Goal: Information Seeking & Learning: Compare options

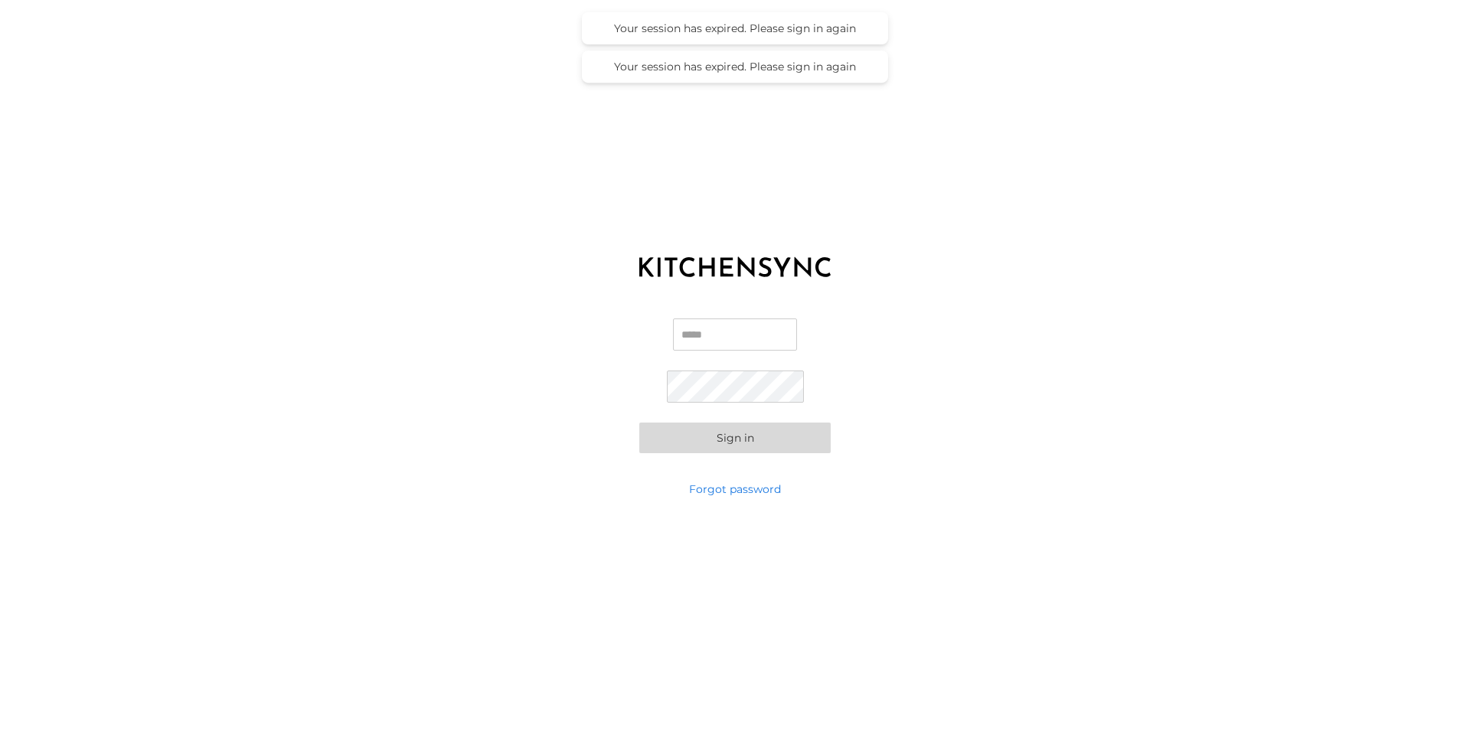
click at [726, 341] on input "Email" at bounding box center [735, 335] width 124 height 32
type input "**********"
click at [711, 444] on button "Sign in" at bounding box center [734, 438] width 191 height 31
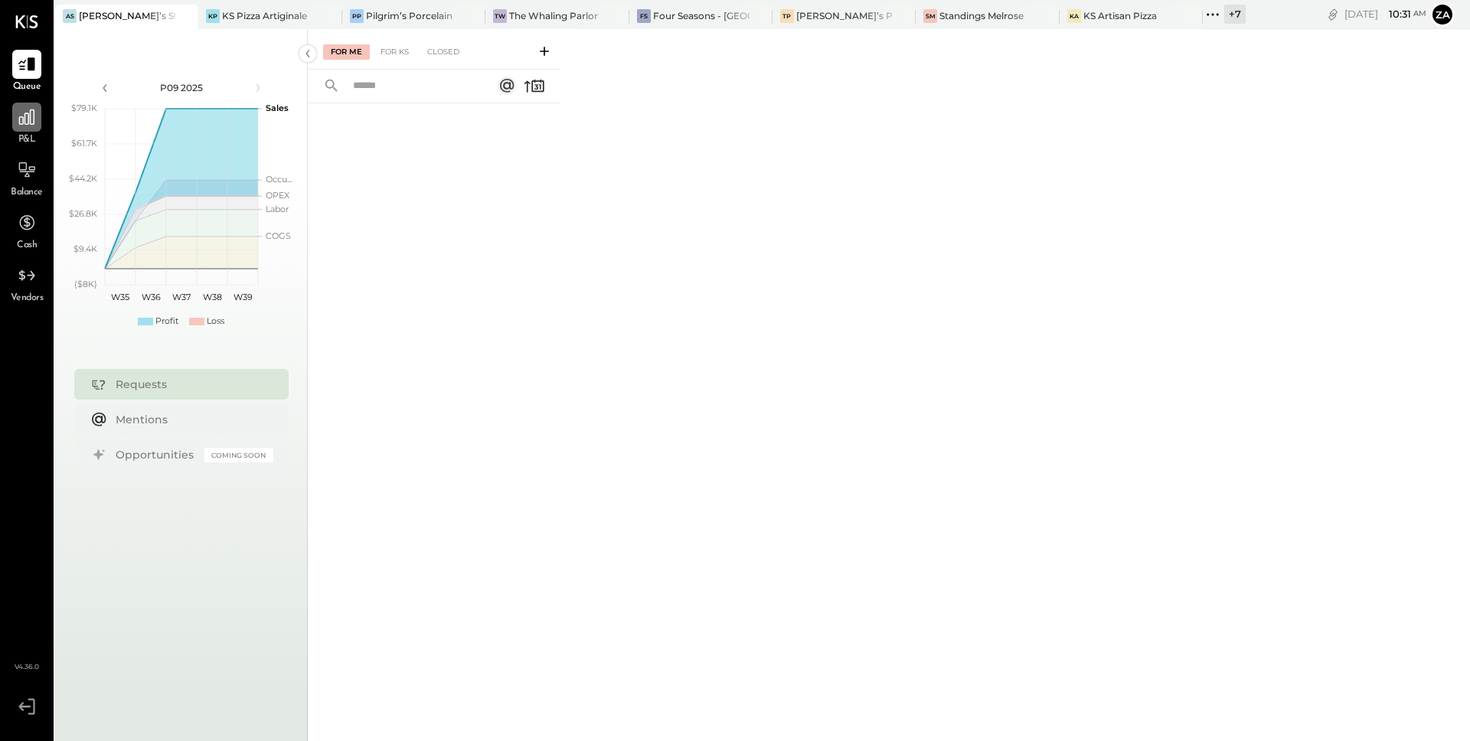
click at [12, 115] on div at bounding box center [26, 117] width 29 height 29
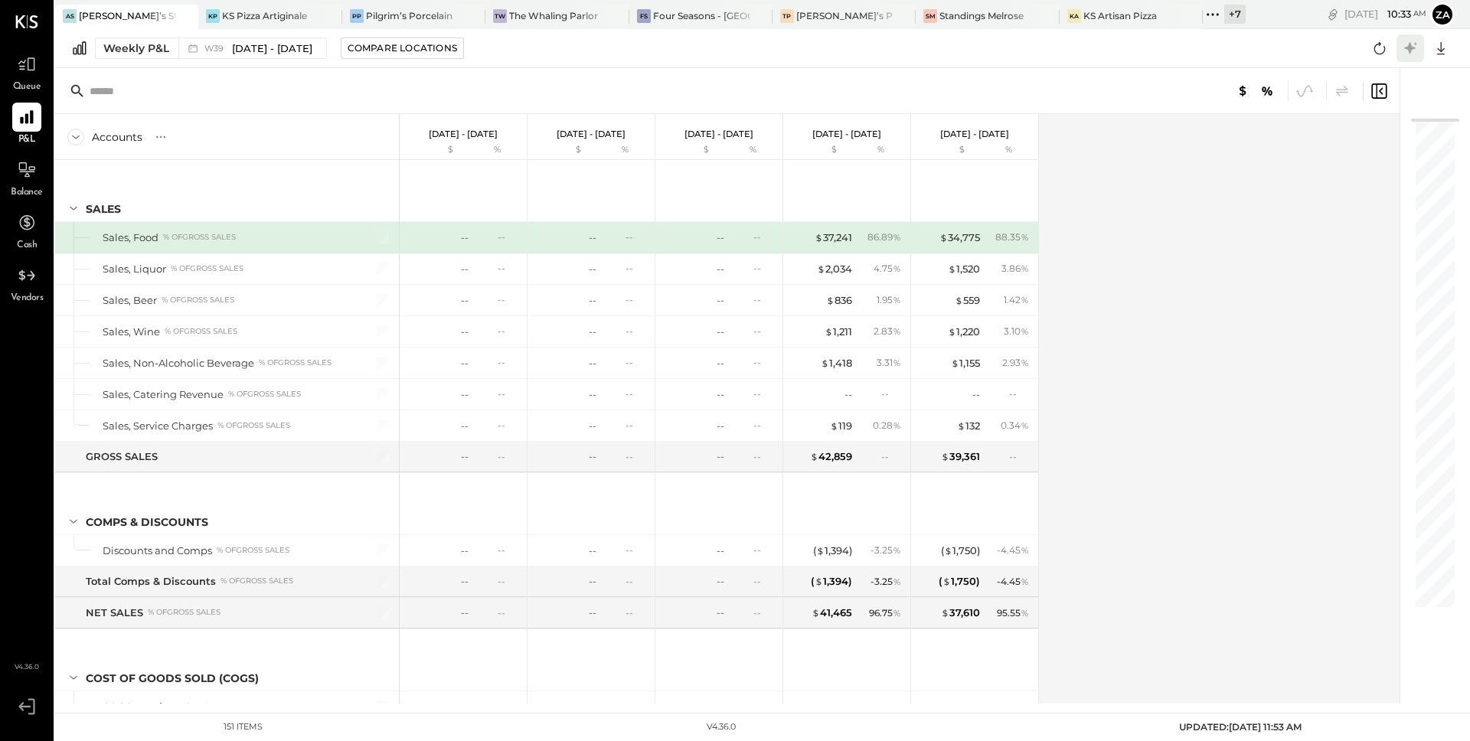
click at [1416, 51] on icon at bounding box center [1411, 48] width 20 height 20
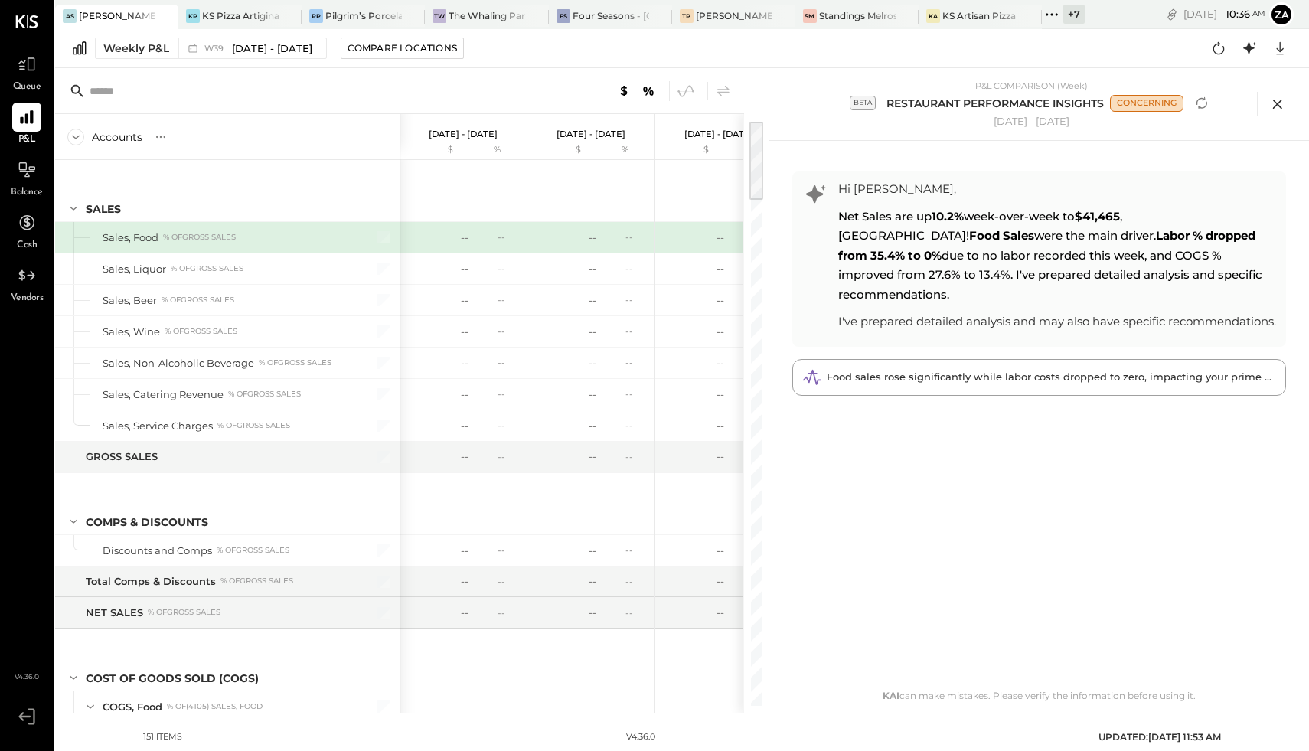
click at [1276, 103] on icon at bounding box center [1277, 104] width 9 height 9
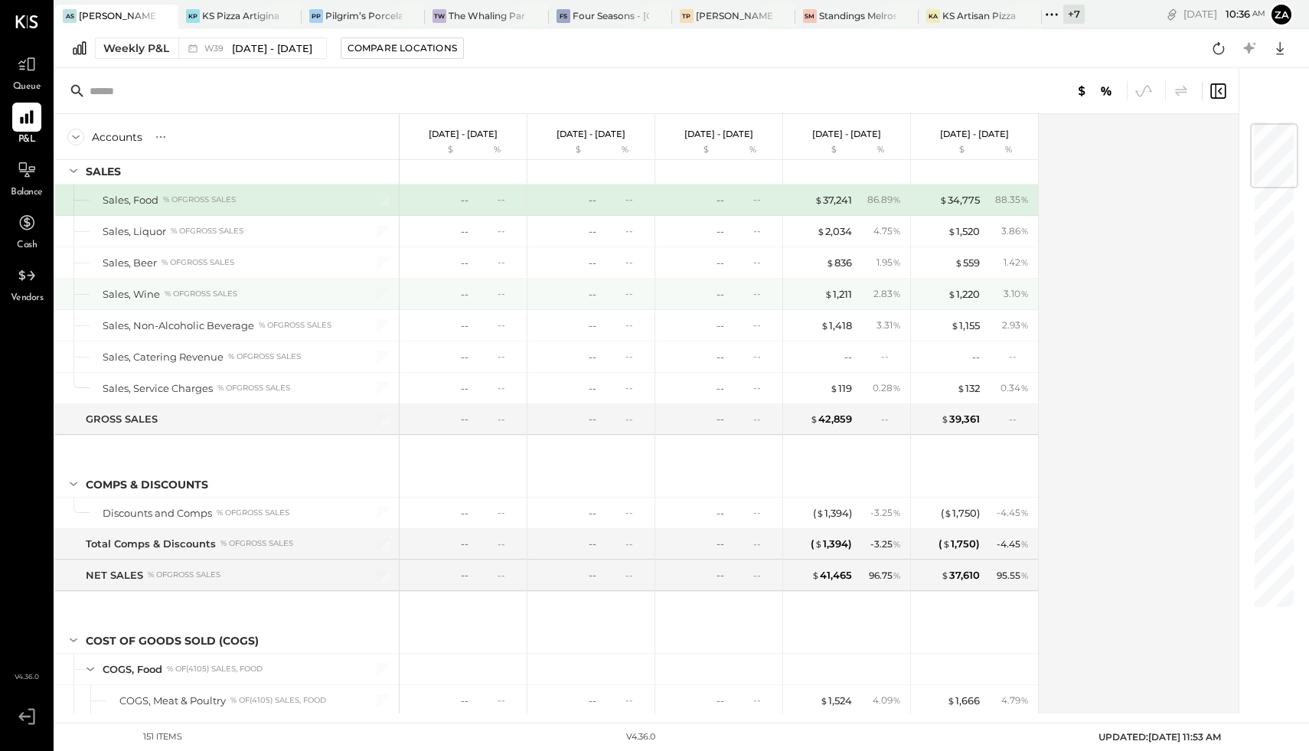
scroll to position [38, 0]
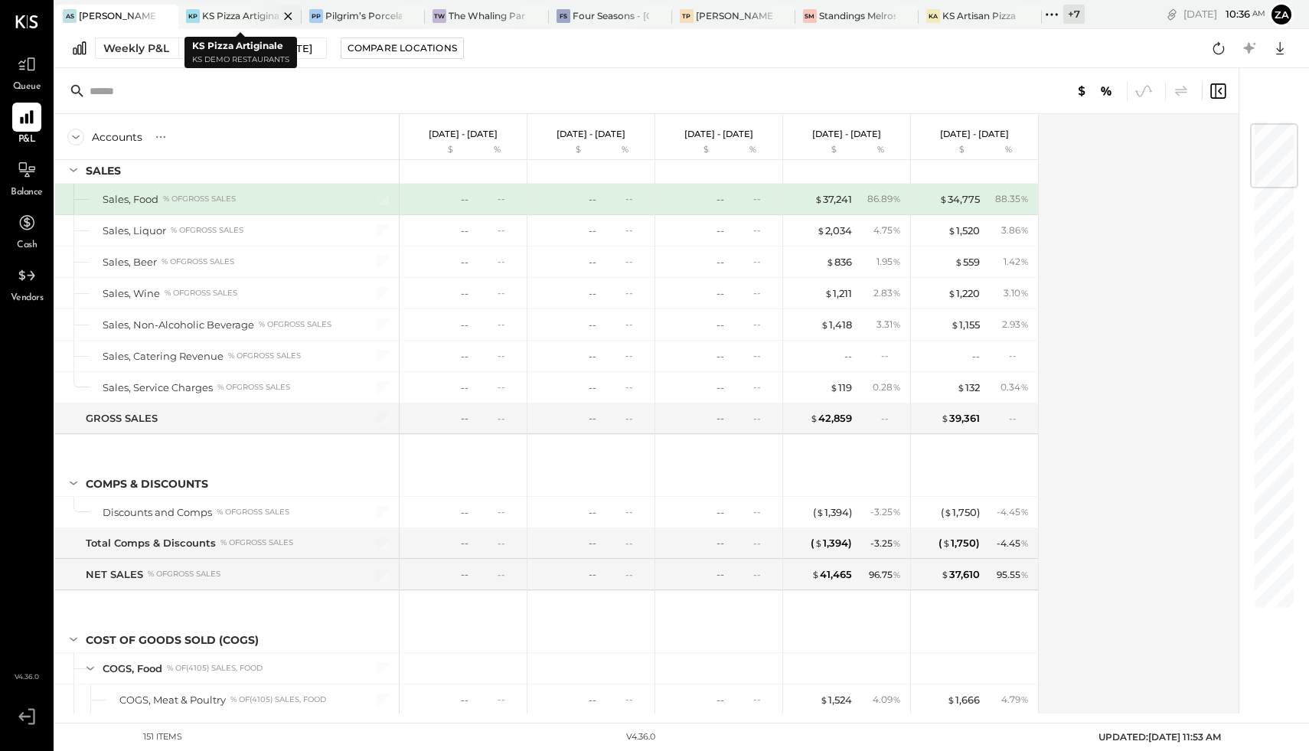
click at [235, 15] on div "KS Pizza Artiginale" at bounding box center [240, 15] width 77 height 13
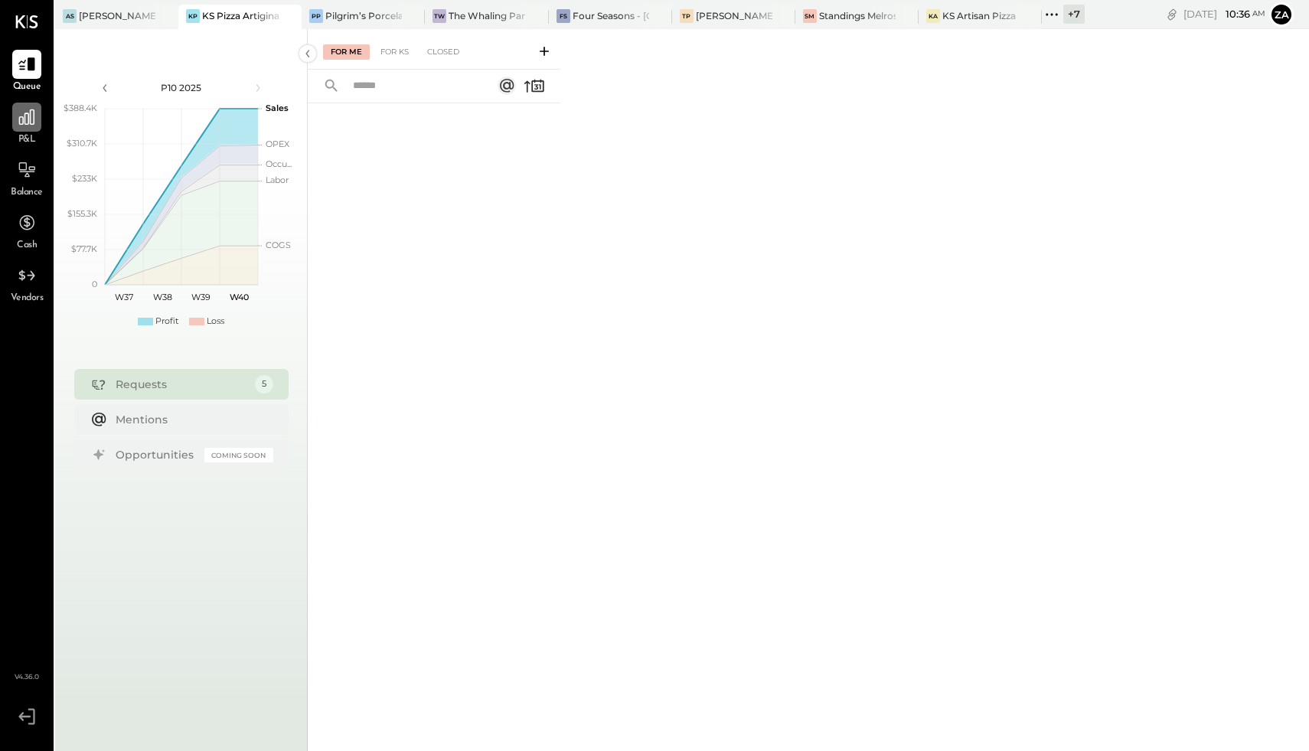
click at [31, 123] on icon at bounding box center [26, 117] width 15 height 15
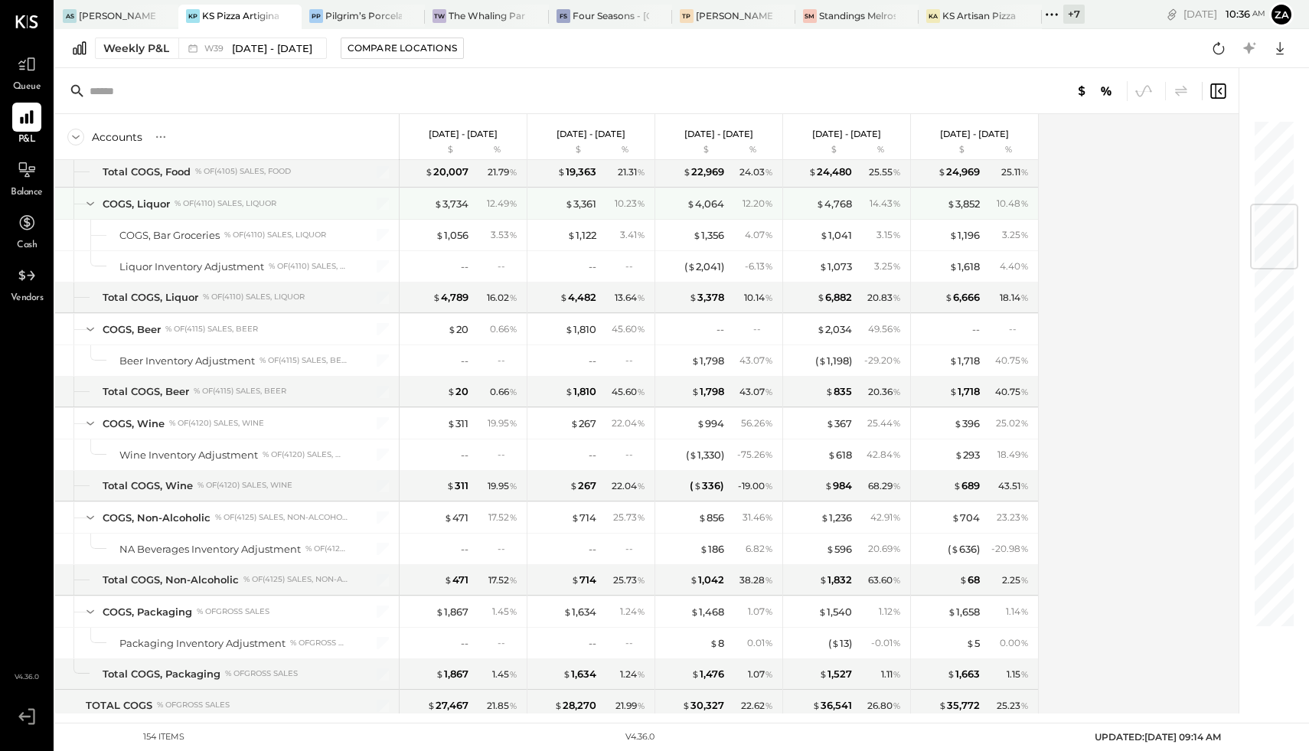
scroll to position [721, 0]
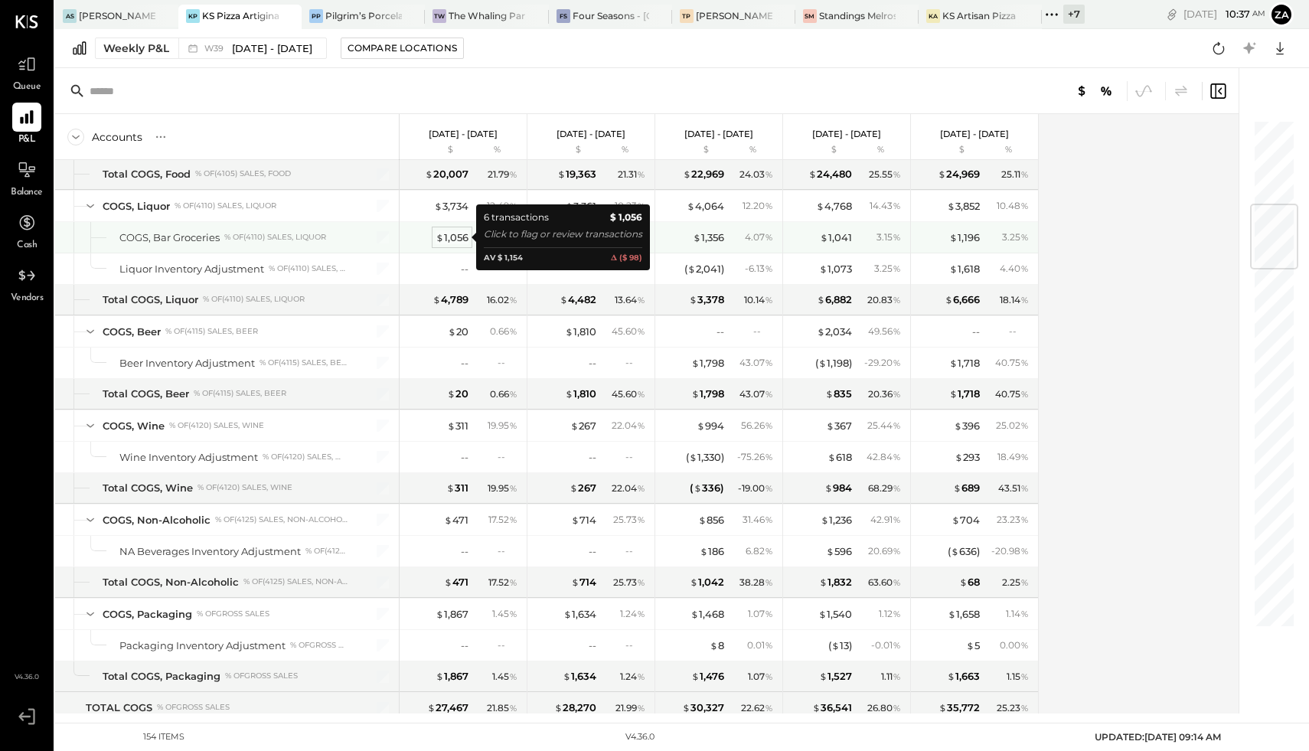
click at [447, 237] on div "$ 1,056" at bounding box center [452, 237] width 33 height 15
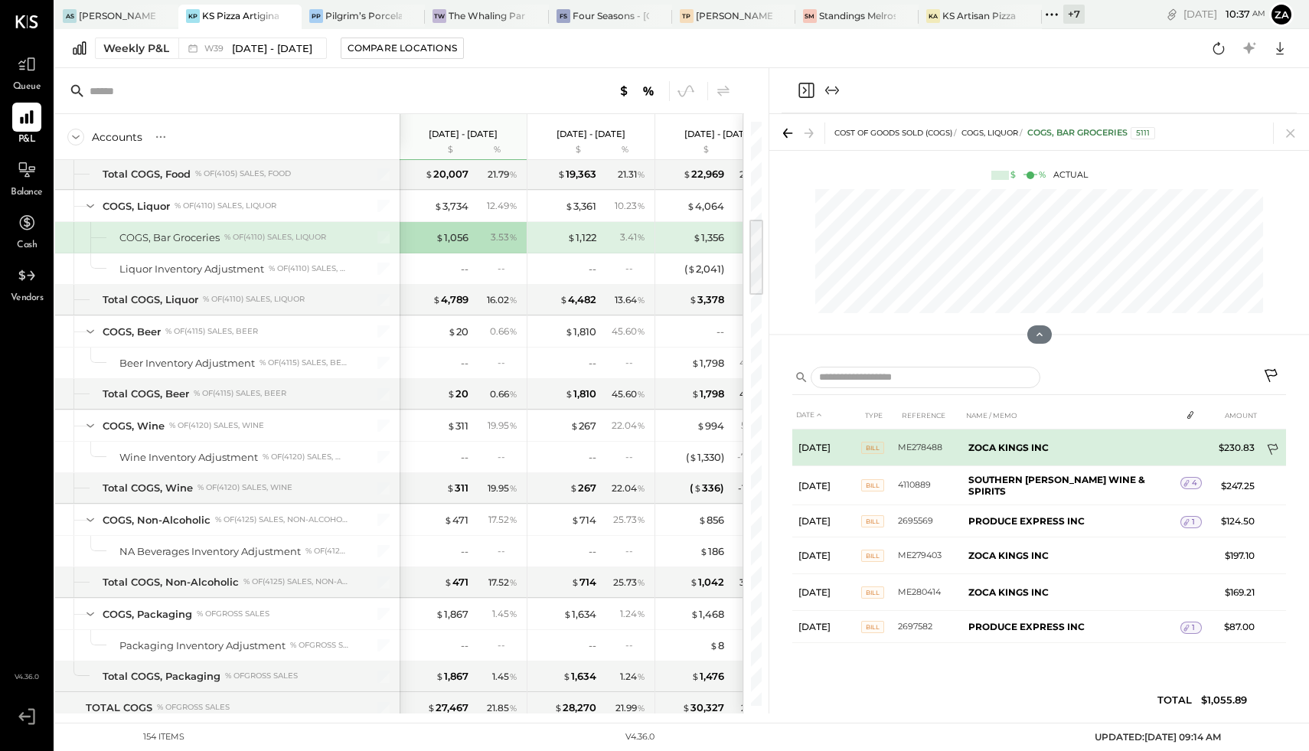
click at [1277, 448] on icon at bounding box center [1274, 450] width 15 height 15
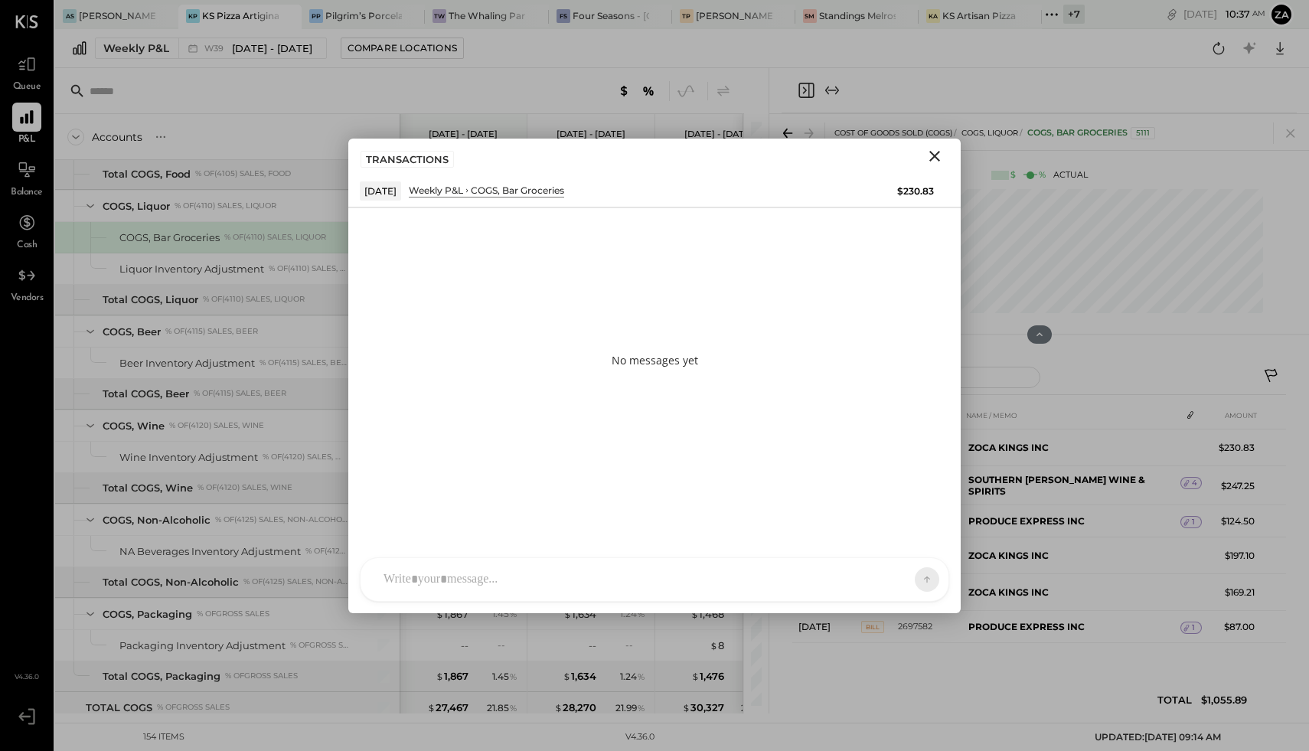
click at [930, 161] on icon "Close" at bounding box center [935, 156] width 18 height 18
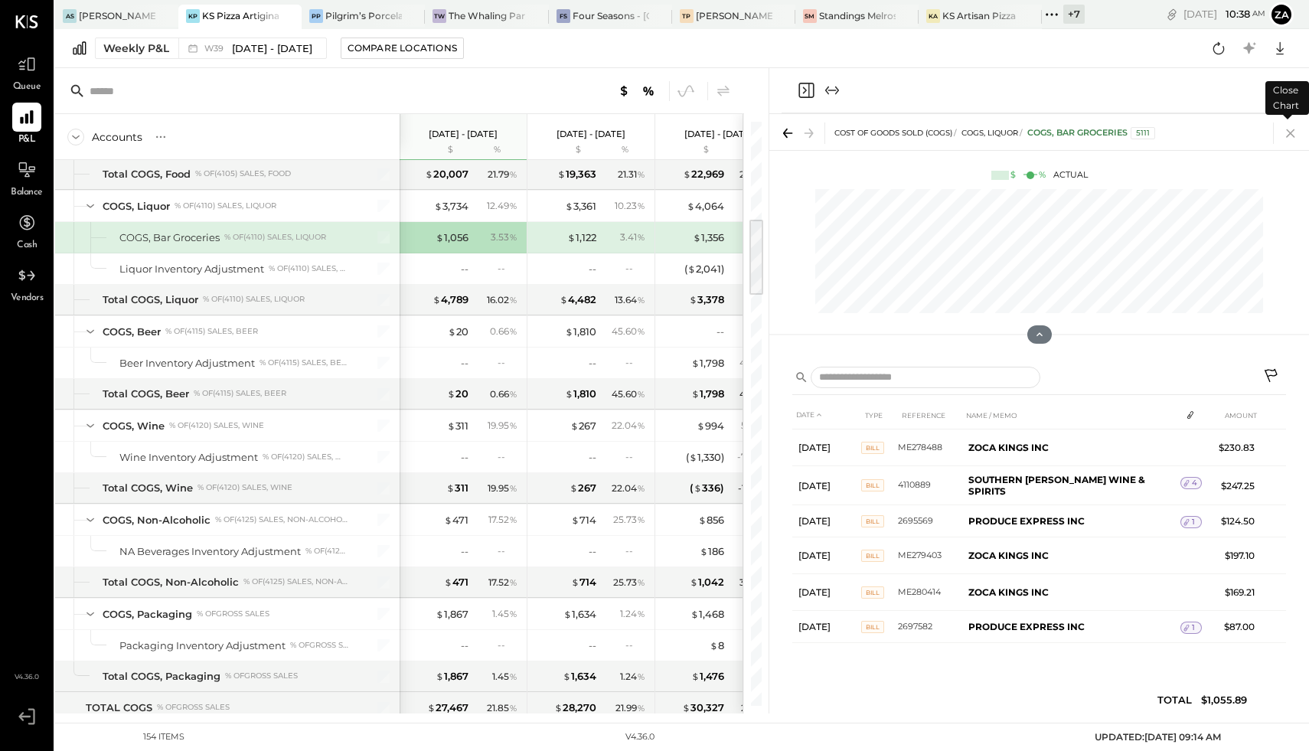
click at [1289, 133] on icon at bounding box center [1290, 133] width 21 height 21
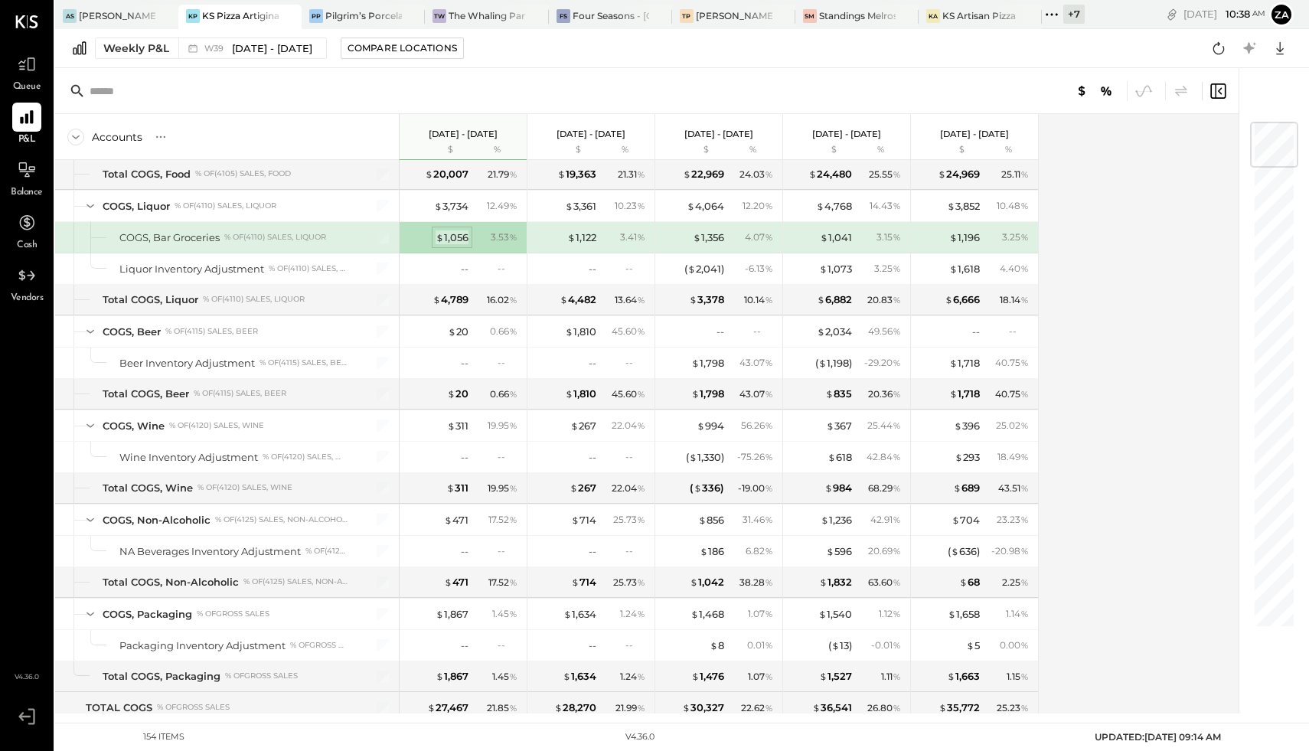
click at [446, 240] on div "$ 1,056" at bounding box center [452, 237] width 33 height 15
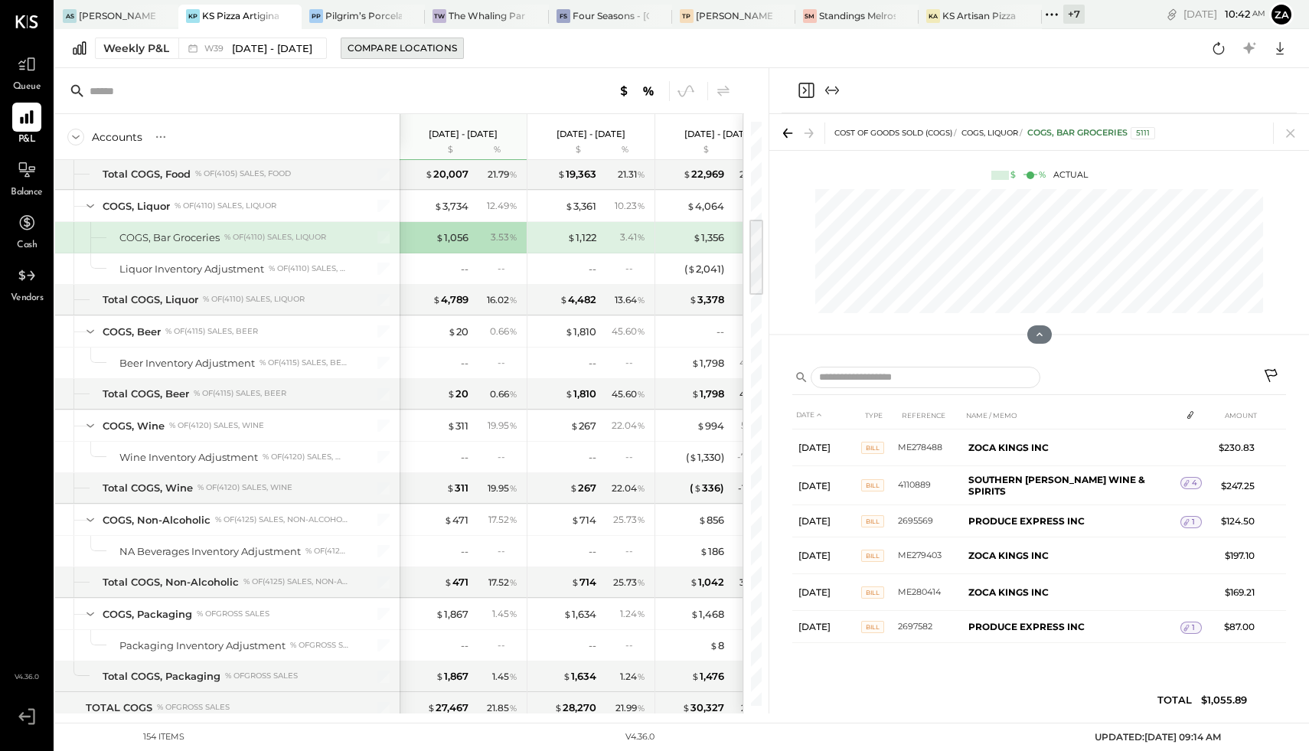
click at [384, 46] on div "Compare Locations" at bounding box center [403, 47] width 110 height 13
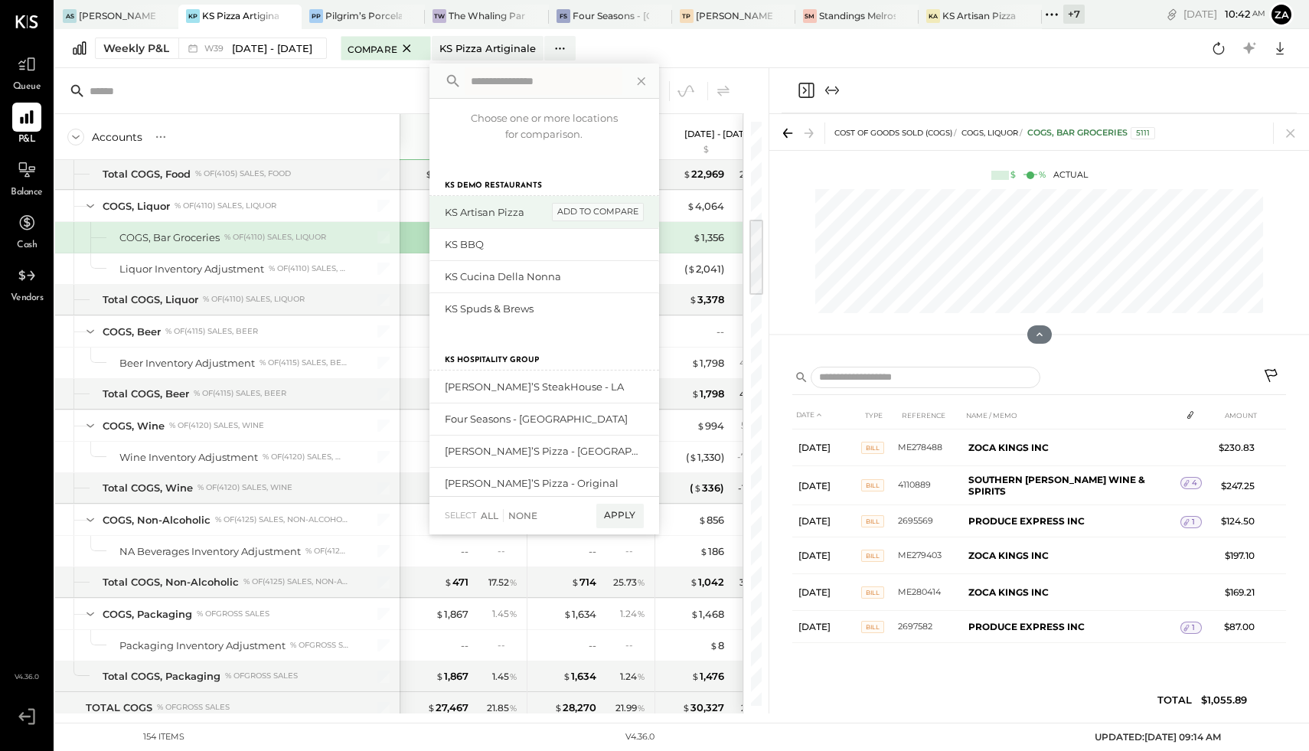
click at [591, 210] on div "add to compare" at bounding box center [598, 212] width 92 height 18
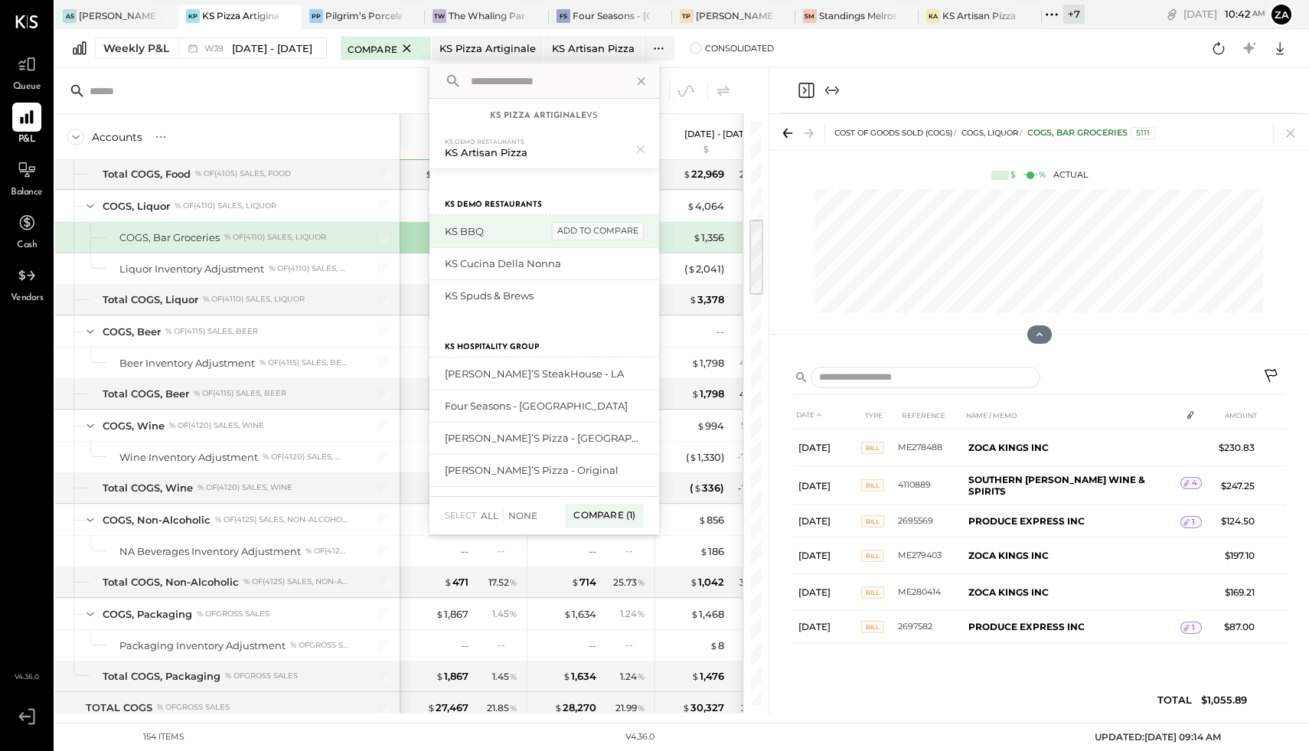
click at [600, 228] on div "add to compare" at bounding box center [598, 231] width 92 height 18
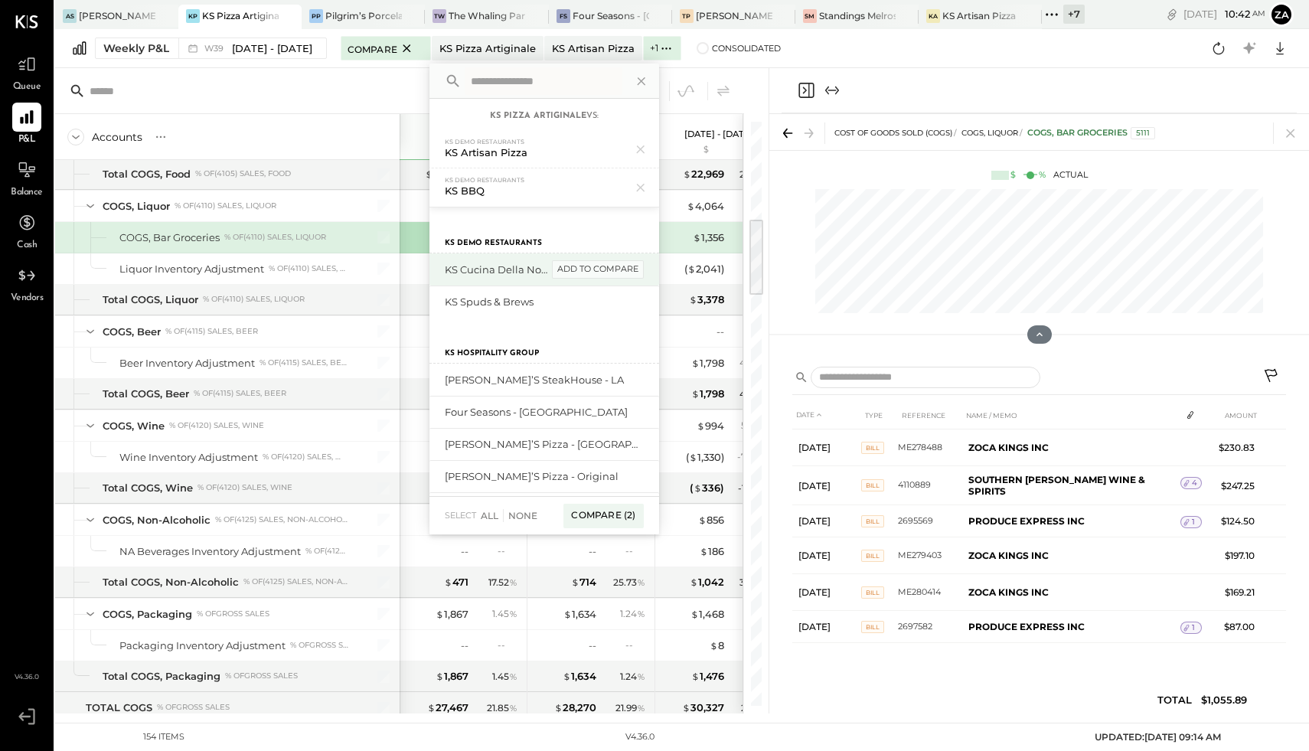
click at [595, 266] on div "add to compare" at bounding box center [598, 269] width 92 height 18
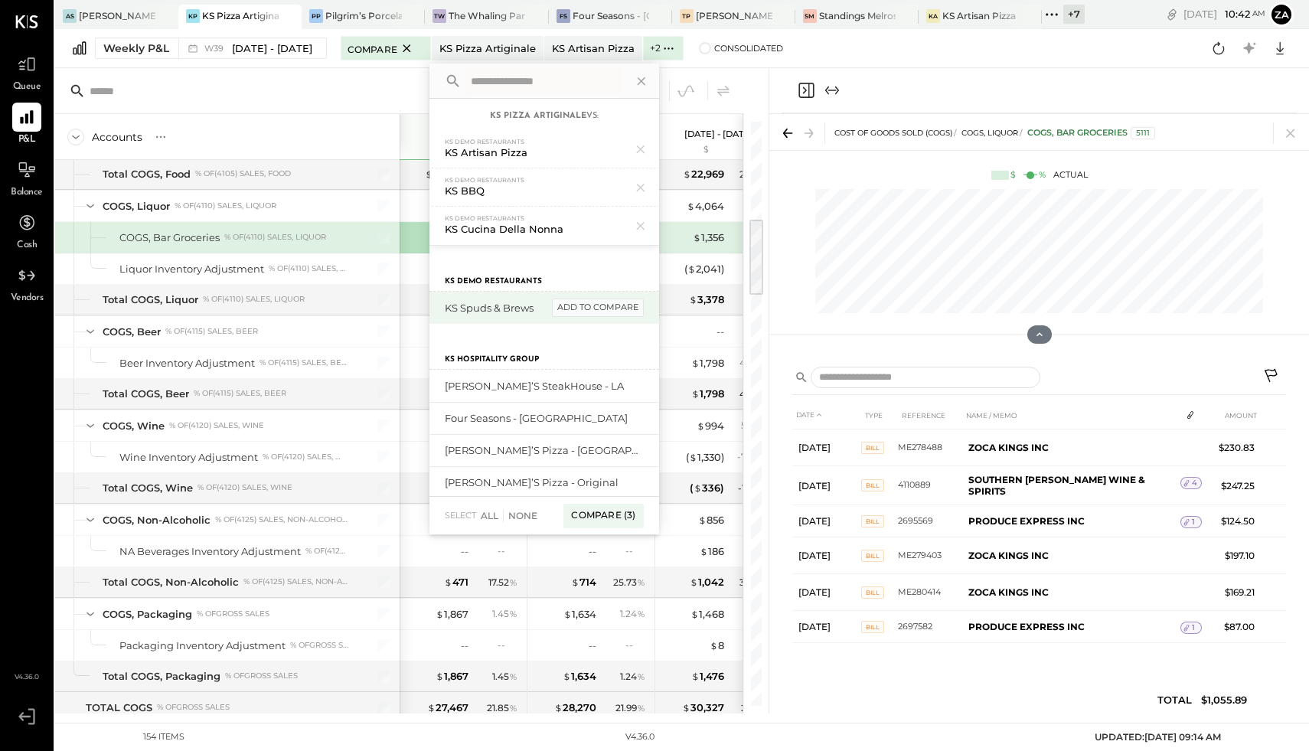
click at [587, 306] on div "add to compare" at bounding box center [598, 308] width 92 height 18
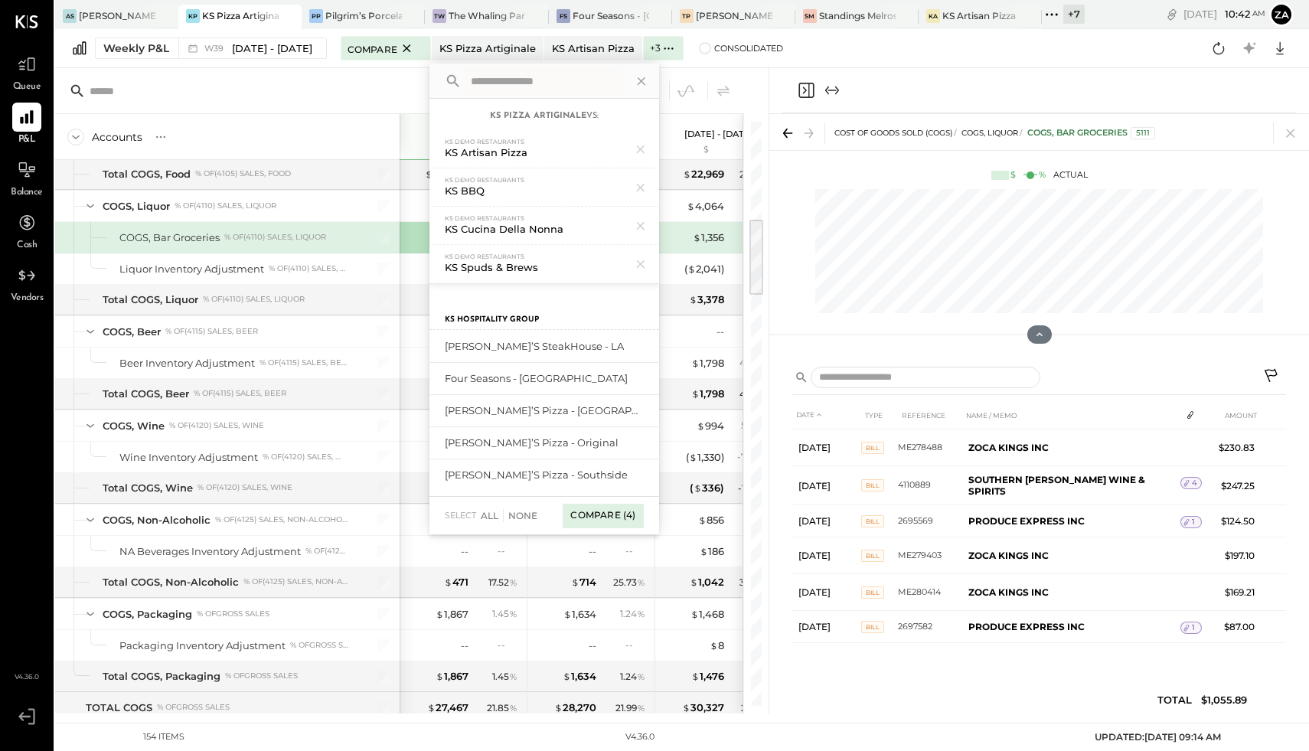
click at [605, 518] on div "Compare (4)" at bounding box center [603, 516] width 80 height 25
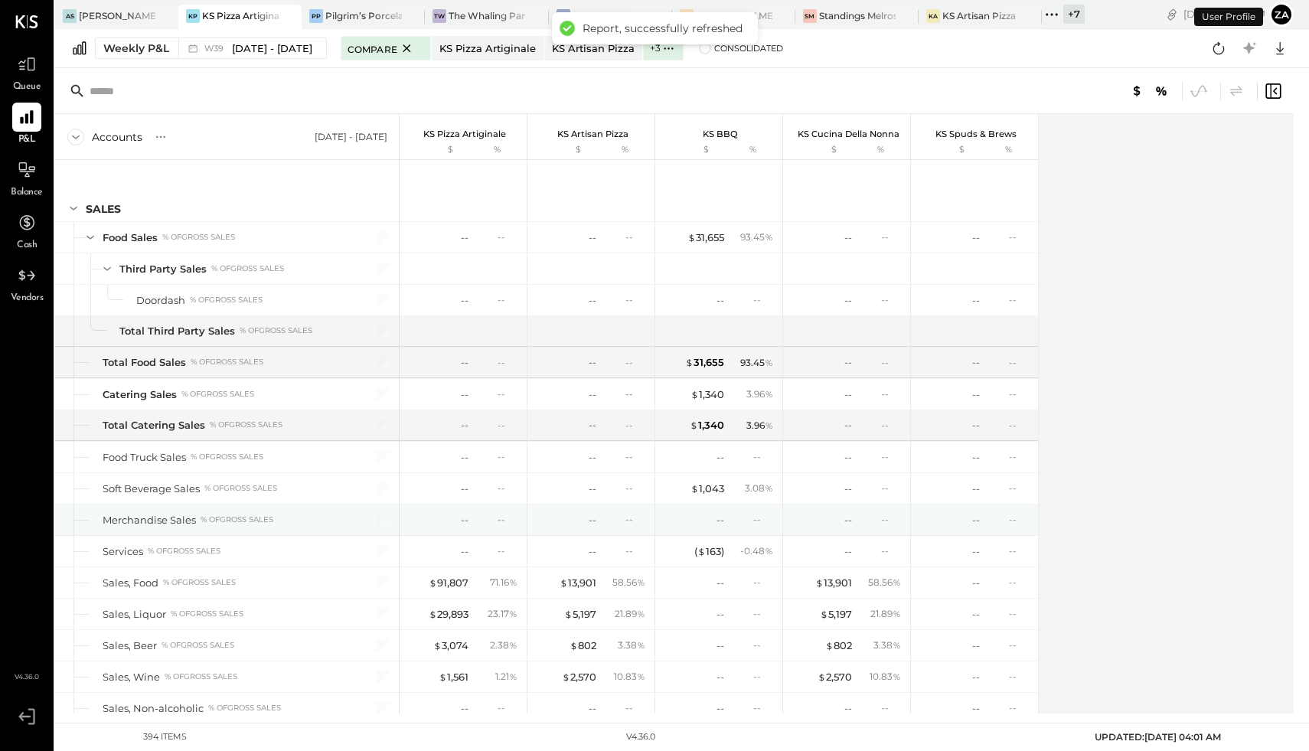
scroll to position [1385, 0]
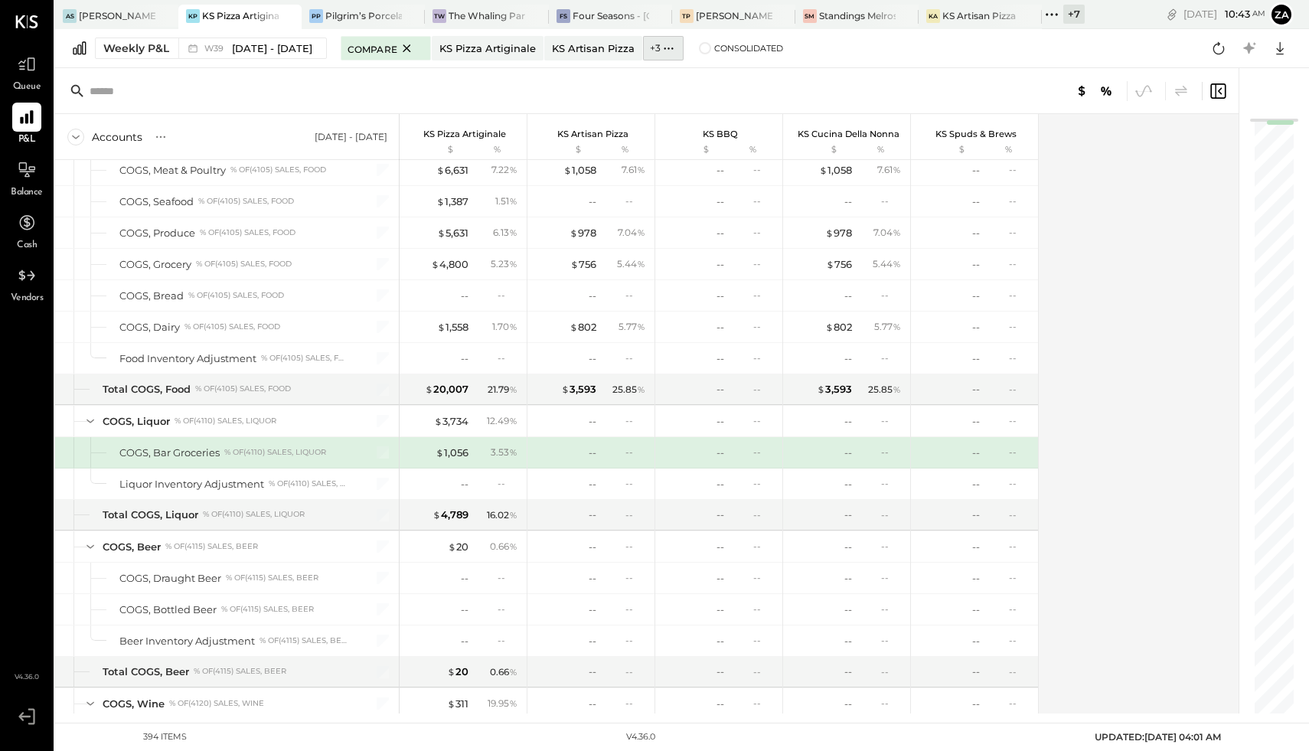
click at [659, 44] on label "+ 3" at bounding box center [655, 47] width 11 height 13
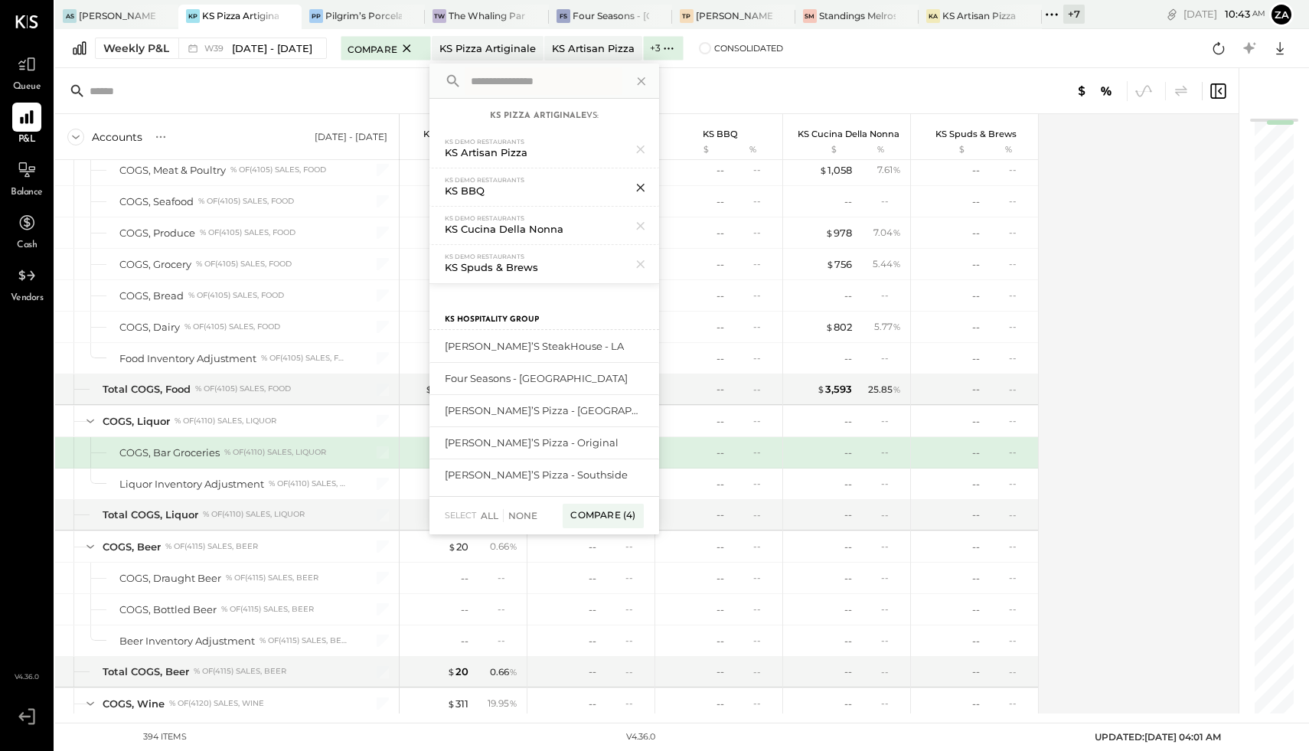
click at [642, 190] on icon at bounding box center [641, 188] width 20 height 20
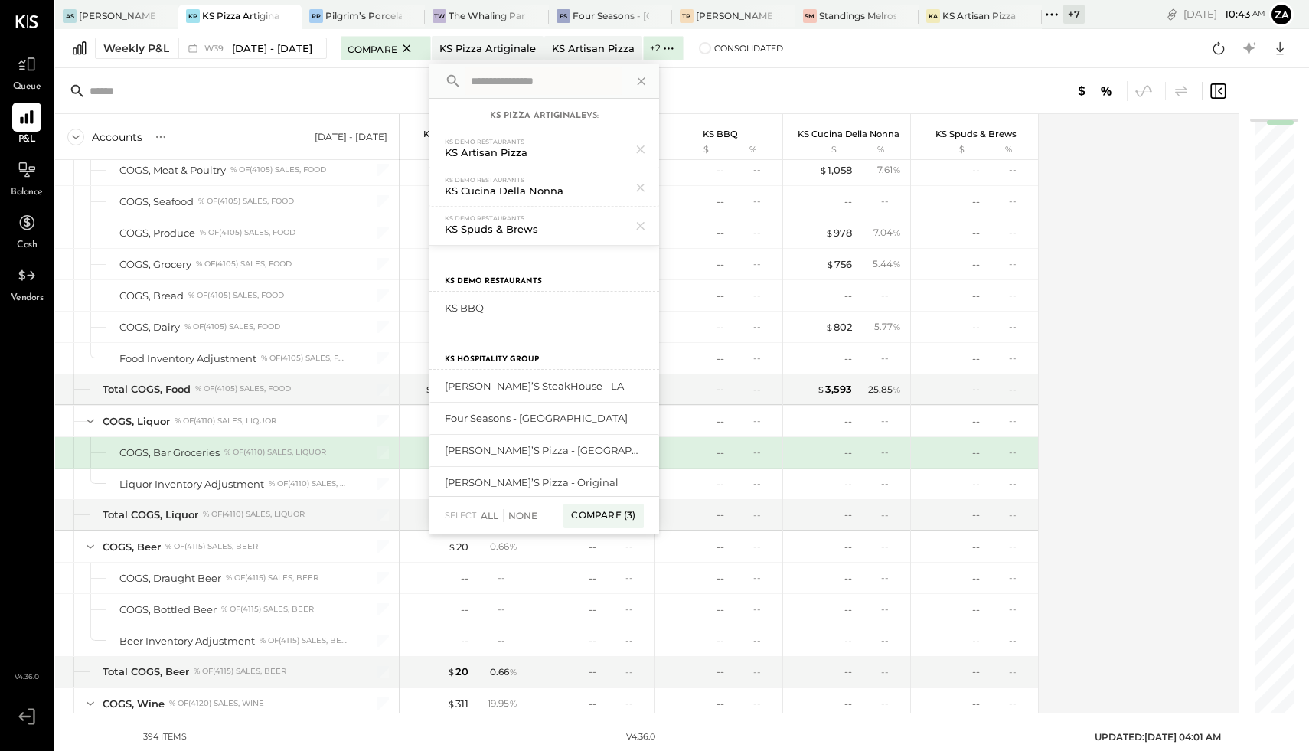
click at [1134, 277] on div "Accounts S % GL [DATE] - [DATE] KS Pizza Artiginale $ % KS Artisan Pizza $ % KS…" at bounding box center [648, 414] width 1186 height 600
click at [634, 226] on icon at bounding box center [641, 226] width 20 height 20
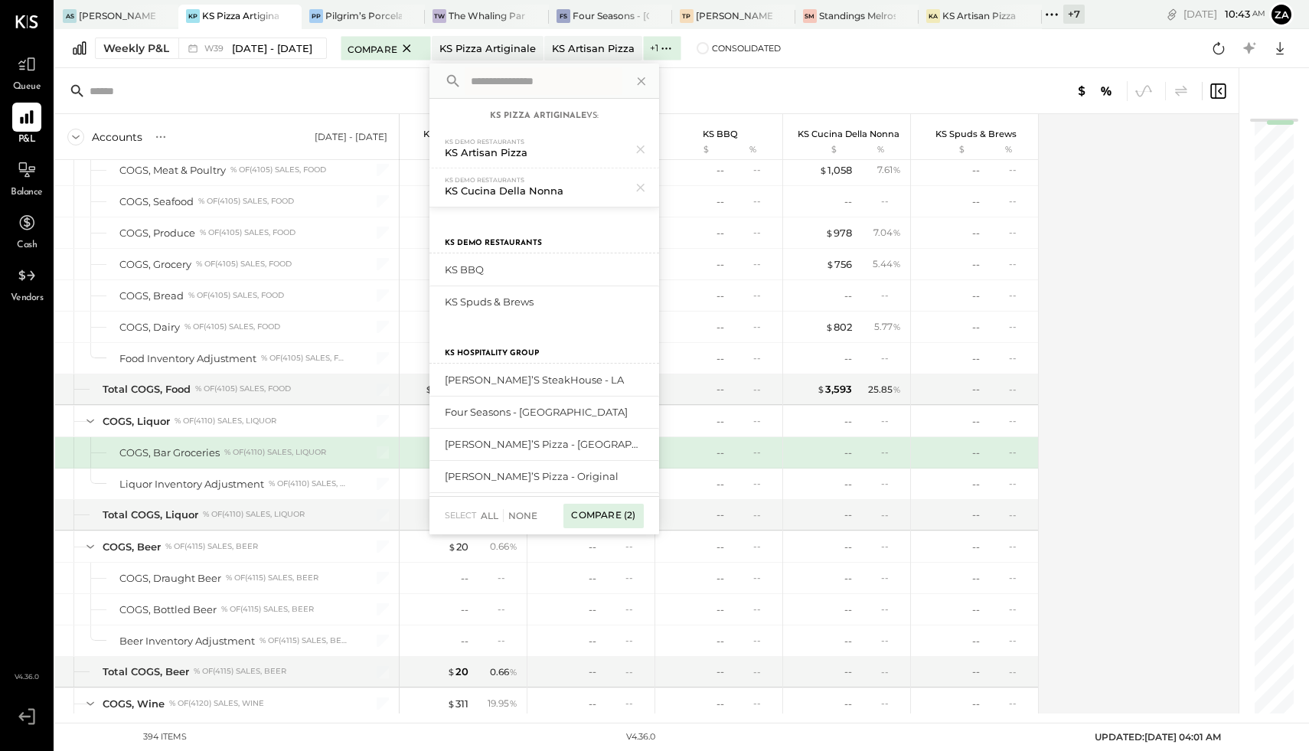
click at [612, 518] on div "Compare (2)" at bounding box center [604, 516] width 80 height 25
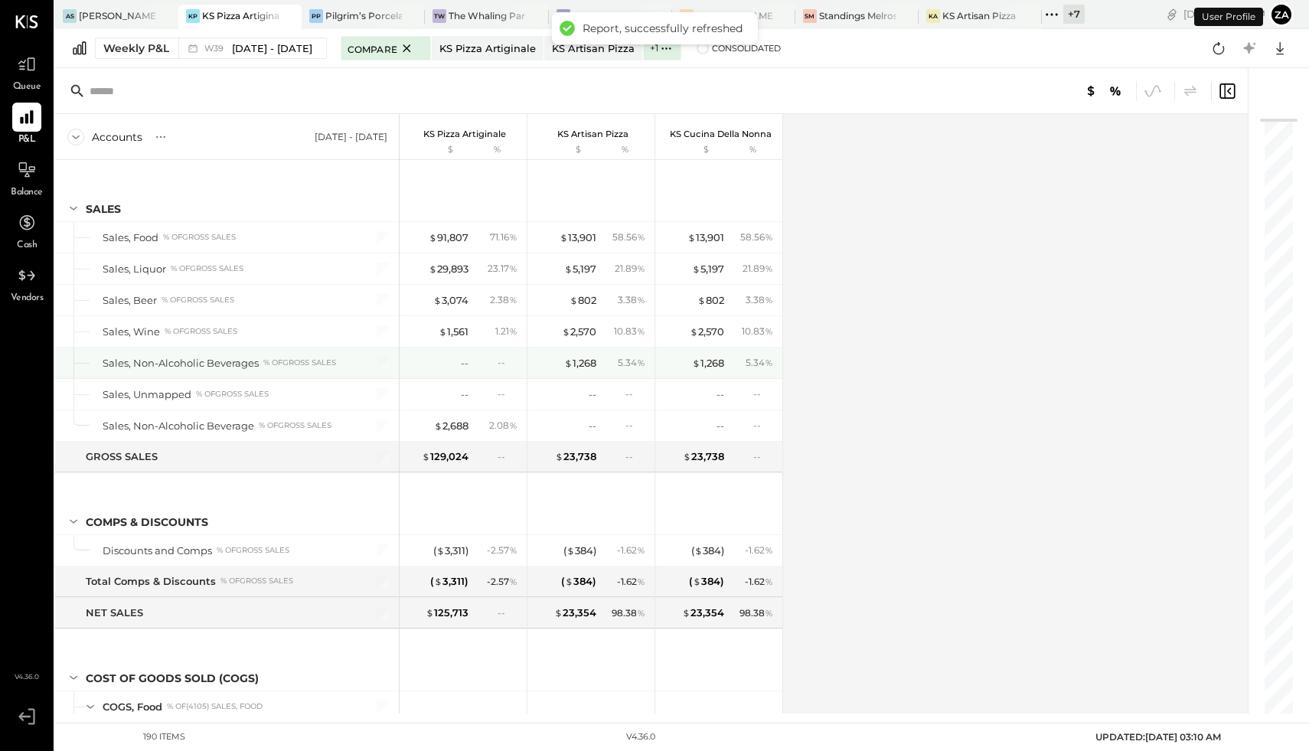
scroll to position [537, 0]
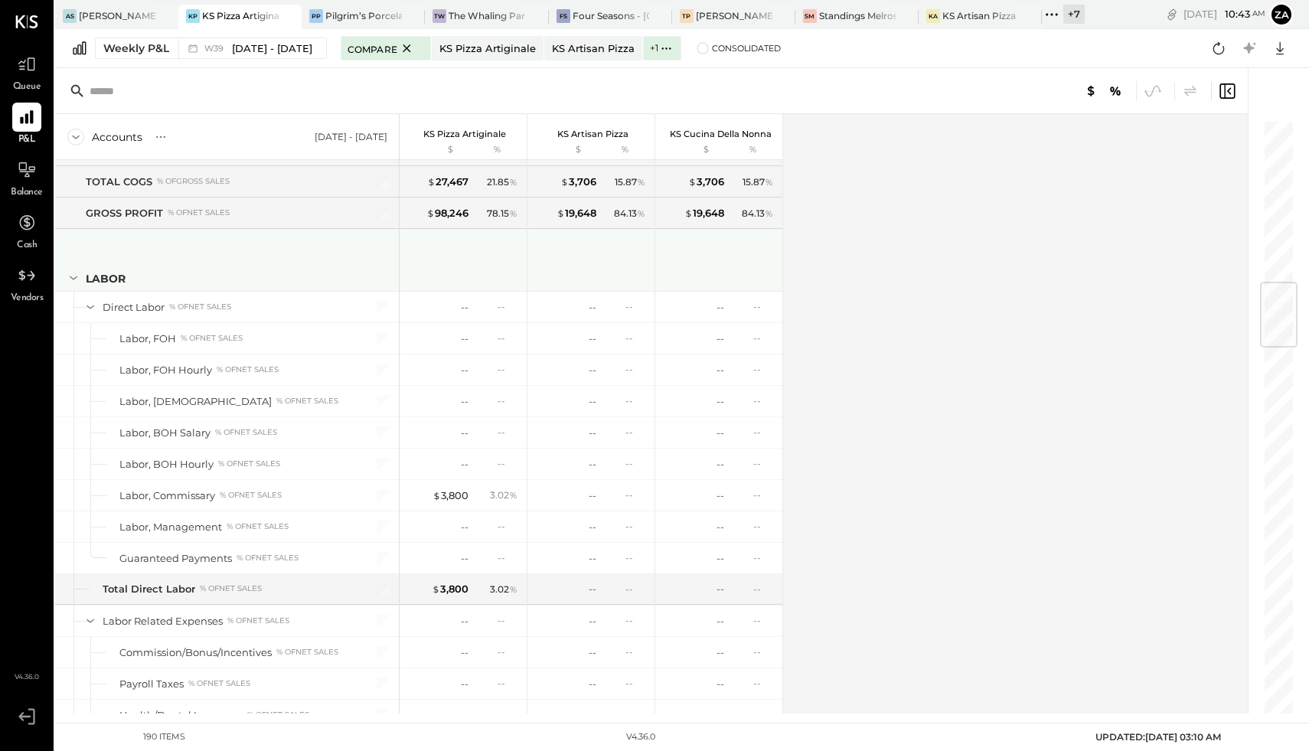
scroll to position [1381, 0]
